Goal: Transaction & Acquisition: Purchase product/service

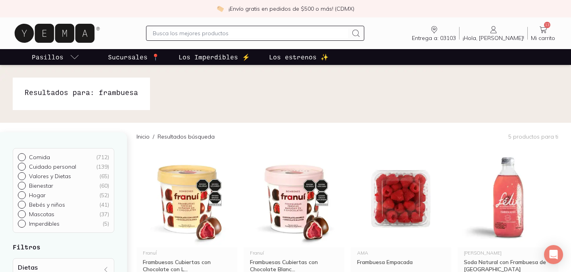
click at [263, 36] on input "text" at bounding box center [250, 34] width 195 height 10
type input "agua"
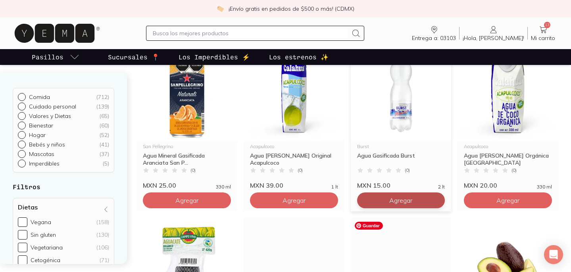
scroll to position [454, 0]
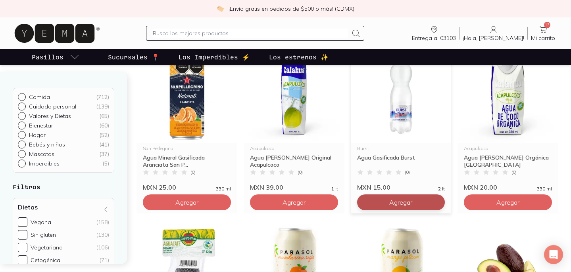
click at [407, 204] on span "Agregar" at bounding box center [400, 203] width 23 height 8
click at [437, 202] on icon at bounding box center [436, 202] width 6 height 6
type input "4"
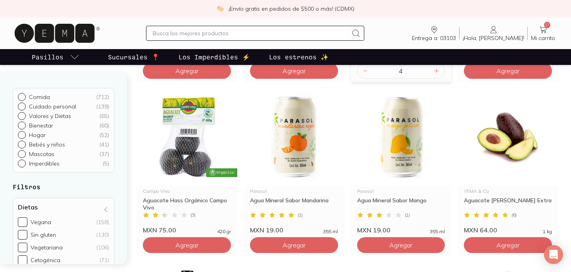
scroll to position [595, 0]
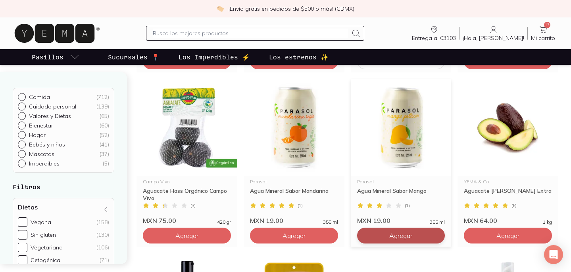
click at [399, 238] on span "Agregar" at bounding box center [400, 236] width 23 height 8
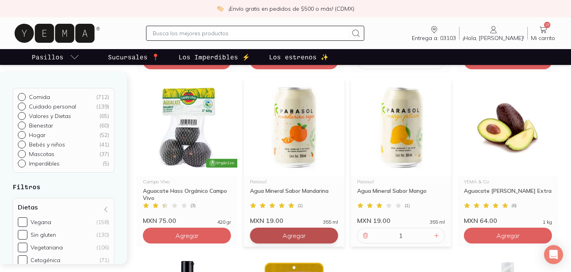
click at [282, 240] on span "Agregar" at bounding box center [293, 236] width 23 height 8
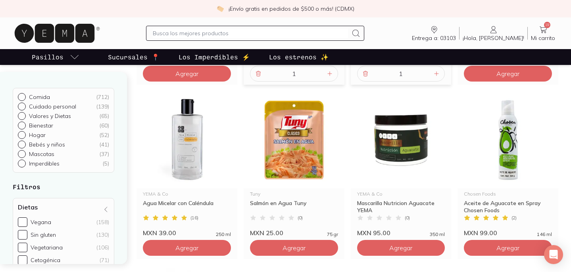
scroll to position [758, 0]
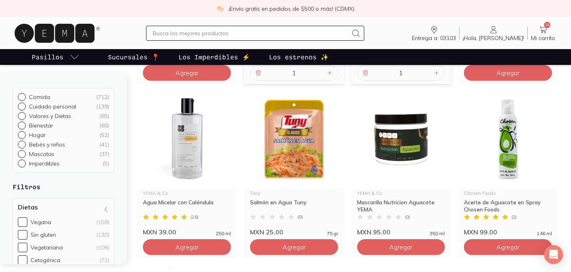
click at [263, 36] on input "text" at bounding box center [250, 34] width 195 height 10
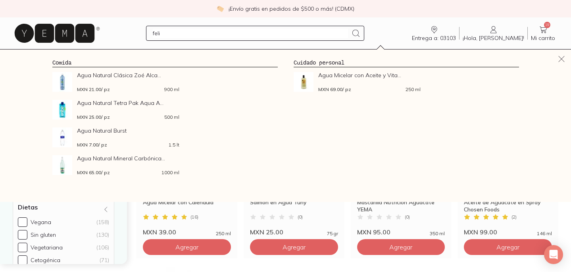
type input "[PERSON_NAME]"
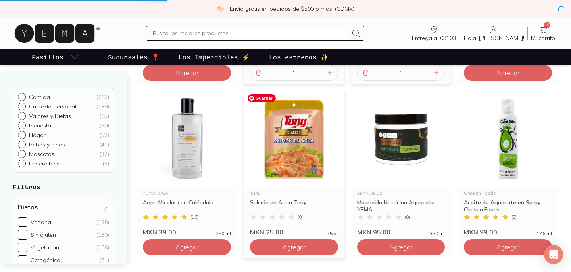
scroll to position [705, 0]
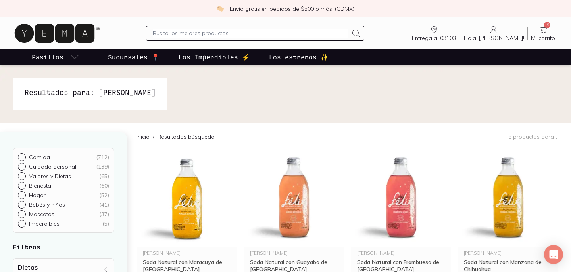
click at [542, 35] on span "Mi carrito" at bounding box center [543, 38] width 24 height 7
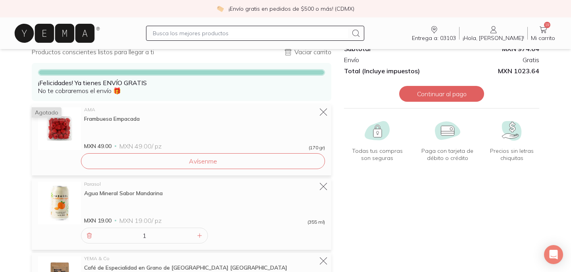
scroll to position [35, 0]
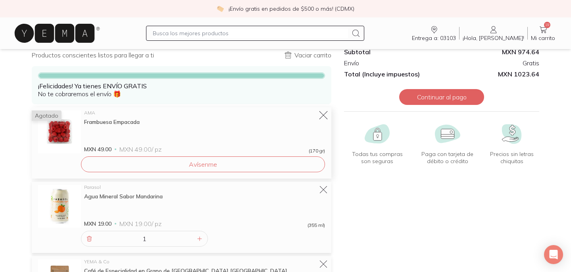
click at [321, 115] on icon at bounding box center [323, 115] width 11 height 11
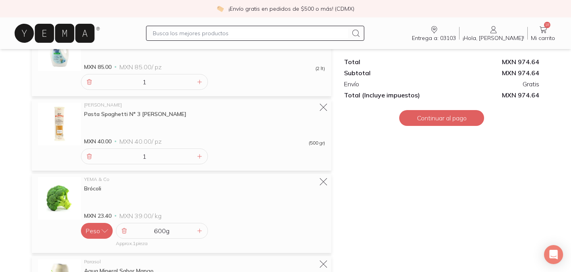
scroll to position [314, 0]
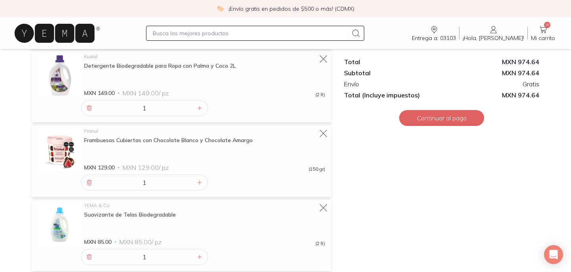
click at [274, 32] on input "text" at bounding box center [250, 34] width 195 height 10
type input "fresas"
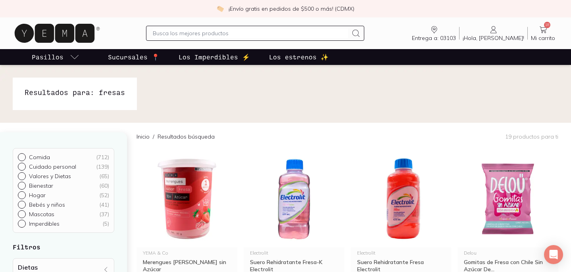
click at [260, 27] on div at bounding box center [255, 33] width 218 height 15
click at [259, 33] on input "text" at bounding box center [250, 34] width 195 height 10
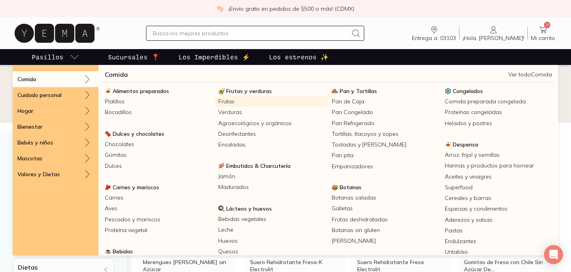
click at [226, 101] on link "Frutas" at bounding box center [271, 101] width 113 height 11
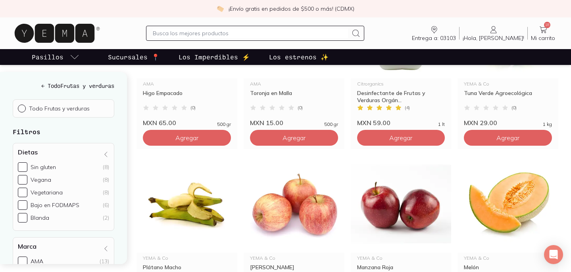
scroll to position [365, 0]
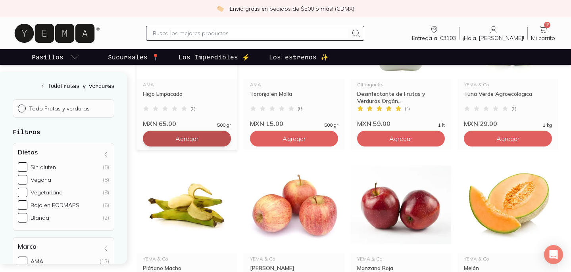
click at [172, 137] on button "Agregar" at bounding box center [187, 139] width 88 height 16
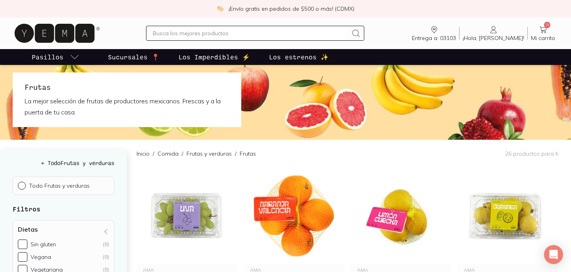
scroll to position [0, 0]
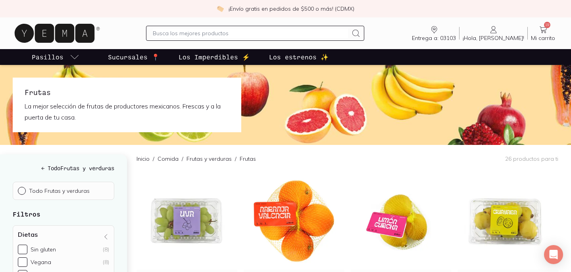
click at [77, 29] on icon at bounding box center [55, 33] width 80 height 19
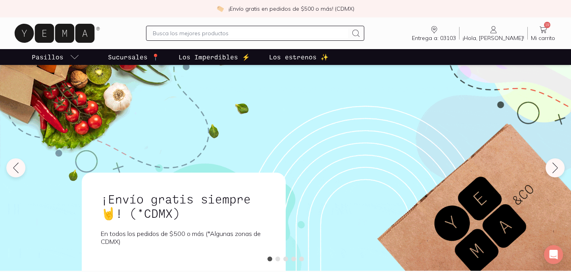
click at [546, 24] on span "19" at bounding box center [547, 25] width 6 height 6
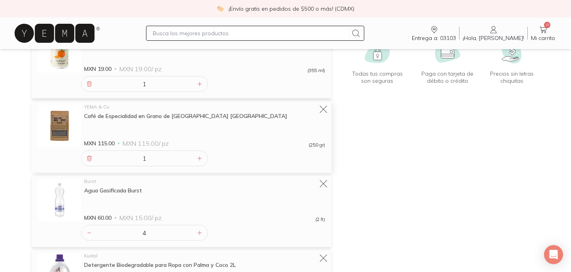
scroll to position [120, 0]
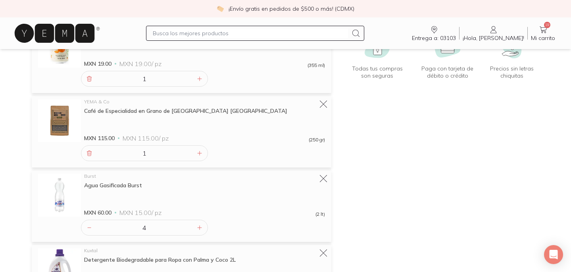
click at [264, 33] on input "text" at bounding box center [250, 34] width 195 height 10
type input "café molido"
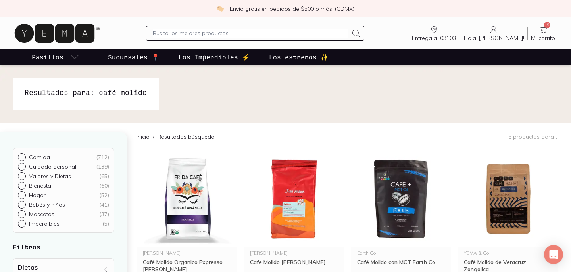
click at [247, 34] on input "text" at bounding box center [250, 34] width 195 height 10
type input "café"
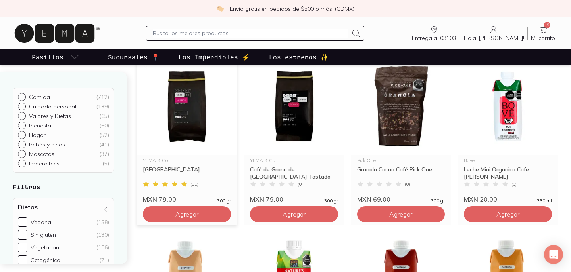
scroll to position [612, 0]
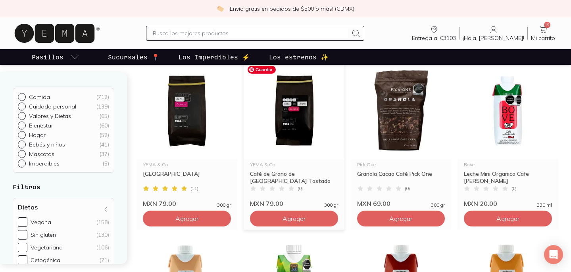
click at [299, 133] on img at bounding box center [293, 111] width 101 height 98
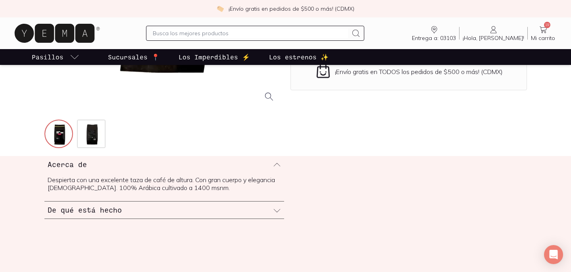
scroll to position [221, 0]
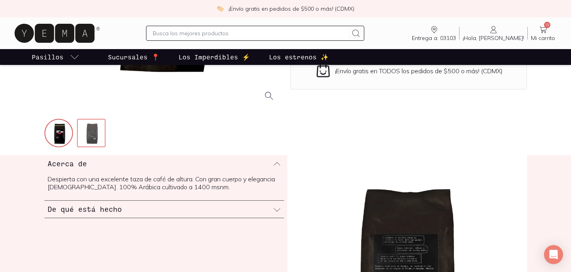
click at [88, 127] on img at bounding box center [92, 134] width 29 height 29
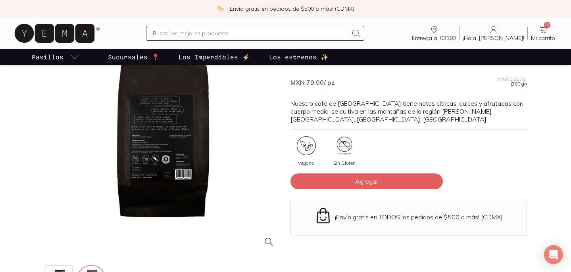
scroll to position [68, 0]
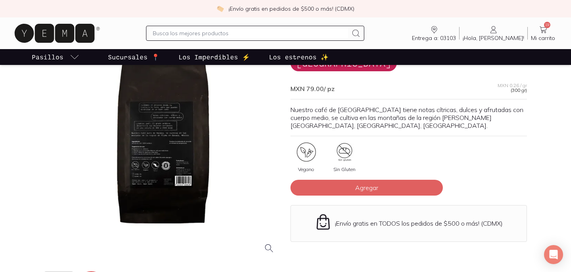
click at [167, 109] on div at bounding box center [162, 142] width 236 height 236
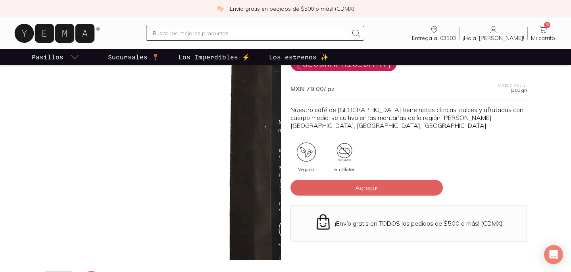
click at [69, 138] on img at bounding box center [382, 152] width 793 height 793
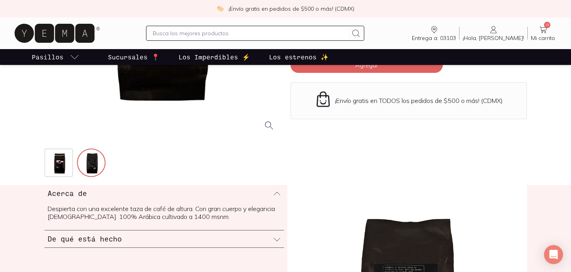
scroll to position [192, 0]
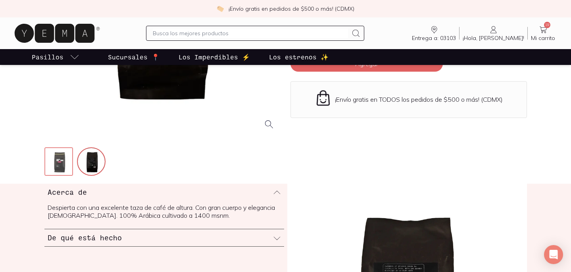
click at [56, 158] on img at bounding box center [59, 162] width 29 height 29
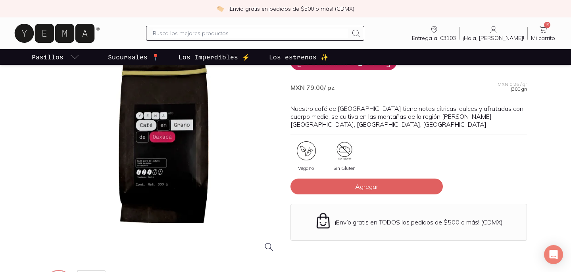
scroll to position [39, 0]
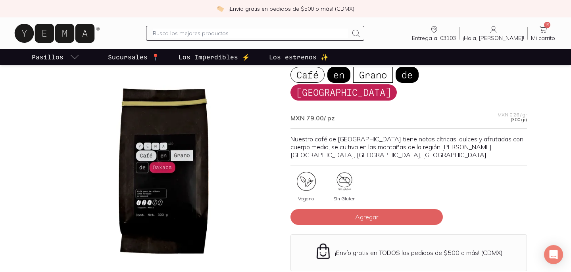
click at [209, 156] on div at bounding box center [162, 172] width 236 height 236
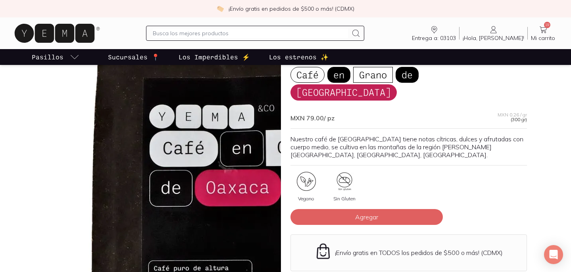
click at [130, 159] on img at bounding box center [238, 201] width 793 height 793
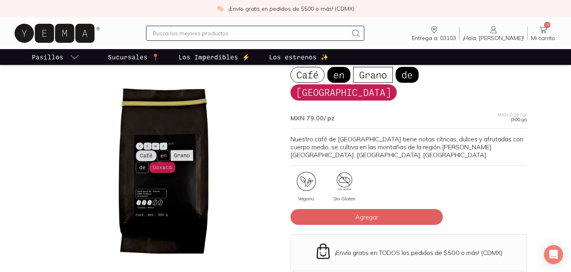
scroll to position [0, 0]
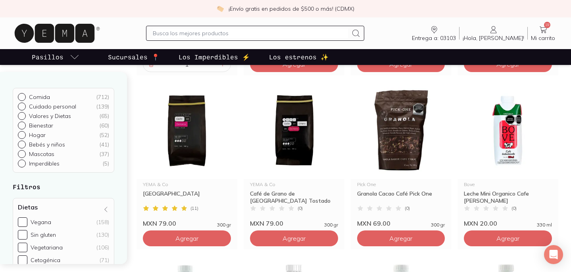
scroll to position [607, 0]
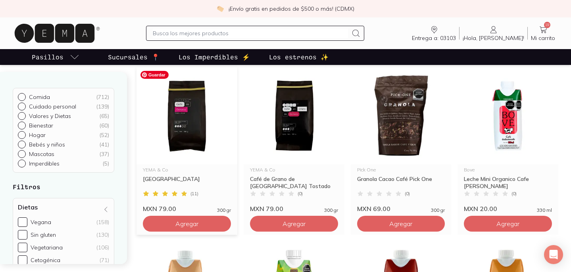
click at [196, 116] on img at bounding box center [186, 116] width 101 height 98
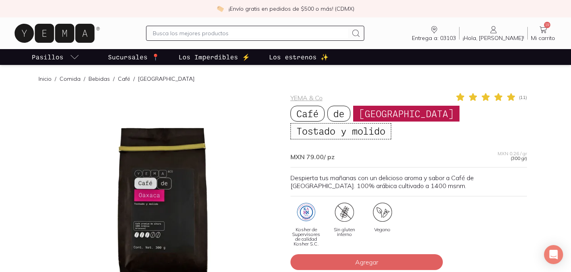
click at [163, 203] on div at bounding box center [162, 210] width 236 height 236
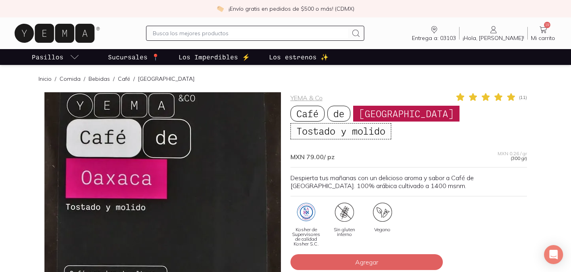
click at [163, 203] on img at bounding box center [160, 228] width 793 height 793
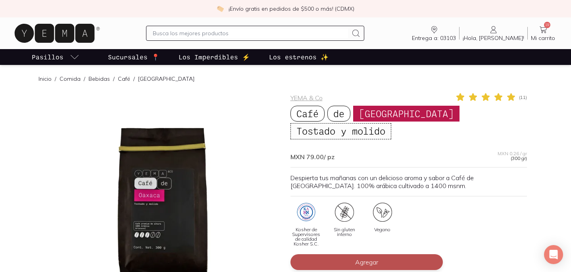
click at [373, 259] on span "Agregar" at bounding box center [366, 263] width 23 height 8
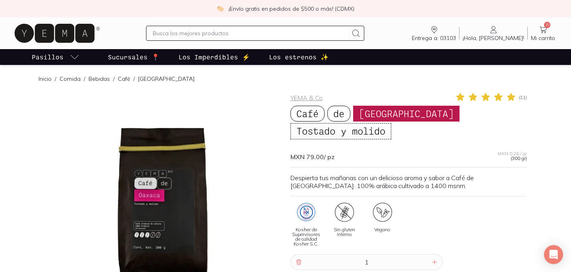
click at [544, 33] on icon at bounding box center [543, 30] width 10 height 10
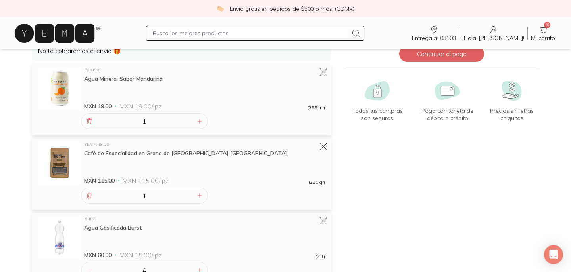
scroll to position [78, 0]
click at [88, 197] on icon at bounding box center [89, 195] width 6 height 6
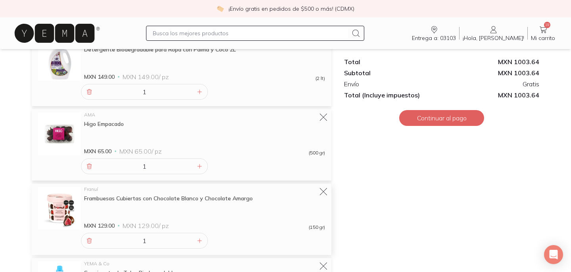
scroll to position [256, 0]
click at [90, 243] on icon at bounding box center [89, 241] width 6 height 6
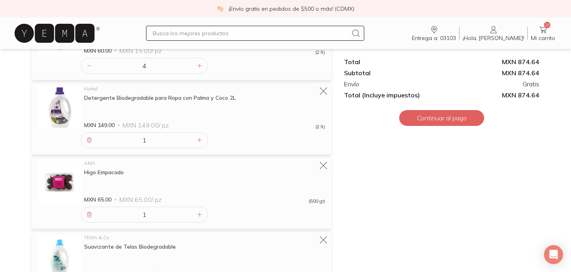
scroll to position [206, 0]
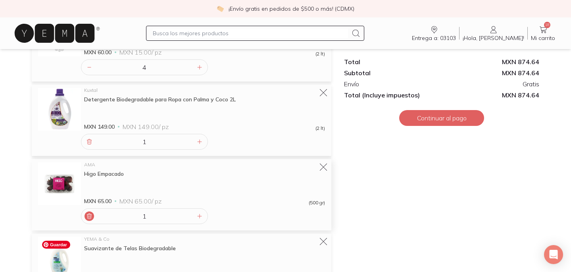
click at [86, 220] on div at bounding box center [89, 217] width 10 height 10
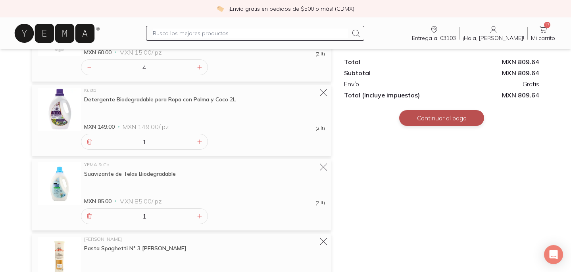
click at [433, 120] on button "Continuar al pago" at bounding box center [441, 118] width 85 height 16
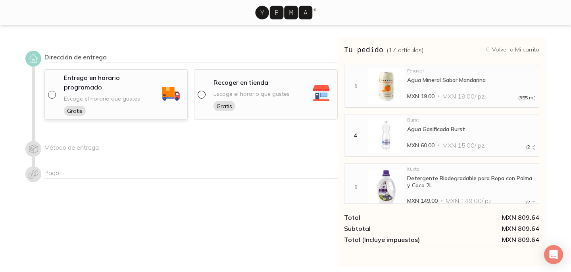
click at [88, 95] on span "Escoge el horario que gustes" at bounding box center [102, 99] width 76 height 8
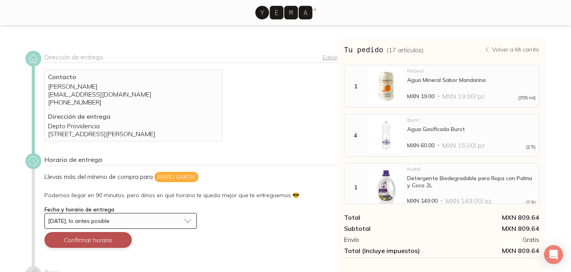
click at [103, 248] on button "Confirmar horario" at bounding box center [87, 240] width 87 height 16
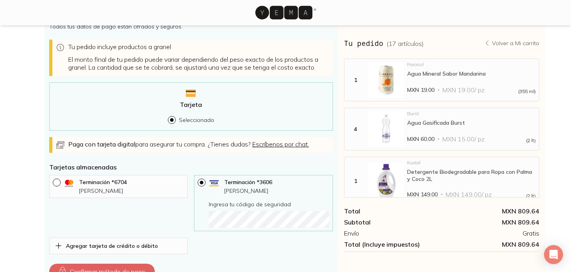
scroll to position [300, 0]
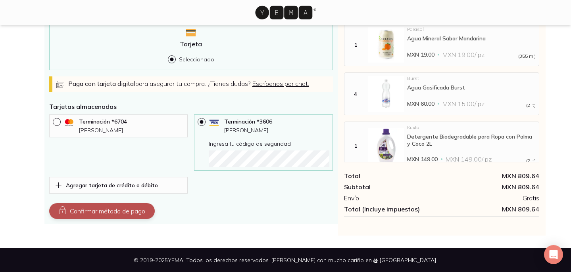
click at [123, 213] on button "Confirmar método de pago" at bounding box center [101, 211] width 105 height 16
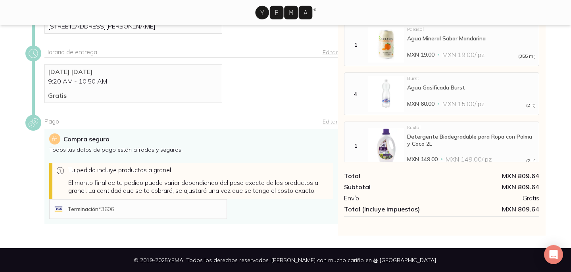
scroll to position [203, 0]
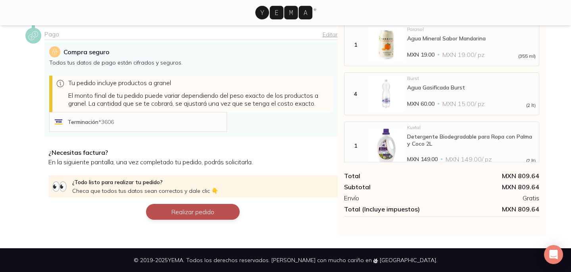
click at [190, 212] on button "Realizar pedido" at bounding box center [193, 212] width 94 height 16
